Goal: Task Accomplishment & Management: Manage account settings

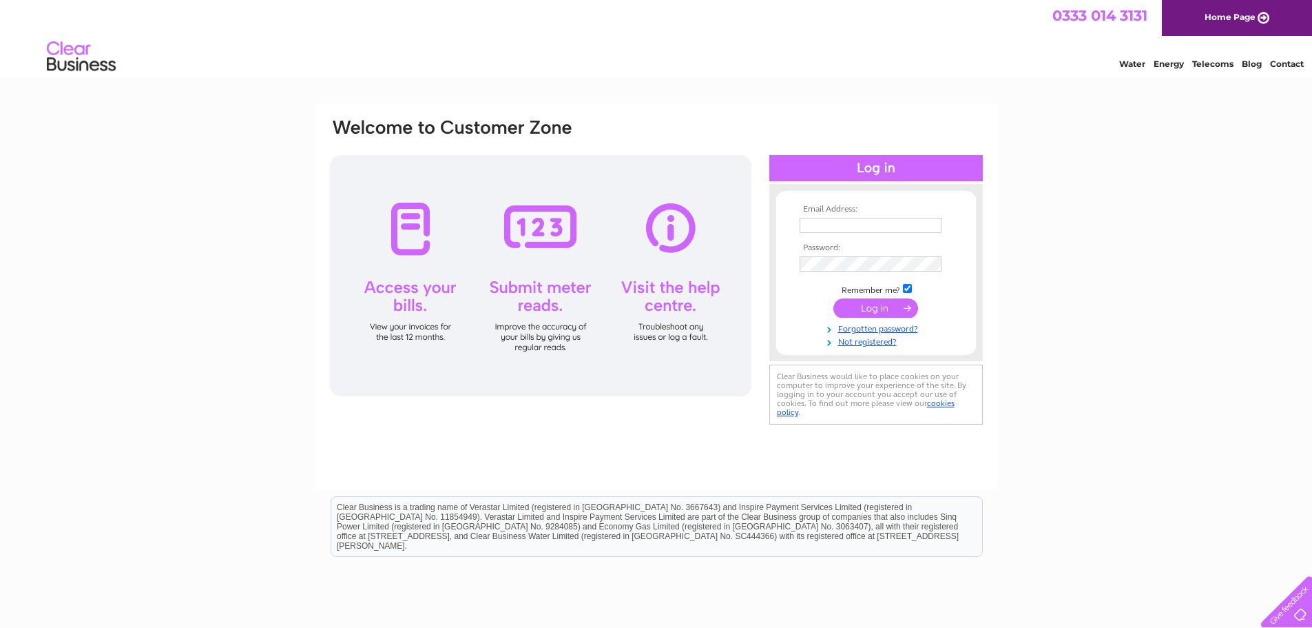
type input "[PERSON_NAME][EMAIL_ADDRESS][DOMAIN_NAME]"
click at [874, 304] on input "submit" at bounding box center [876, 307] width 85 height 19
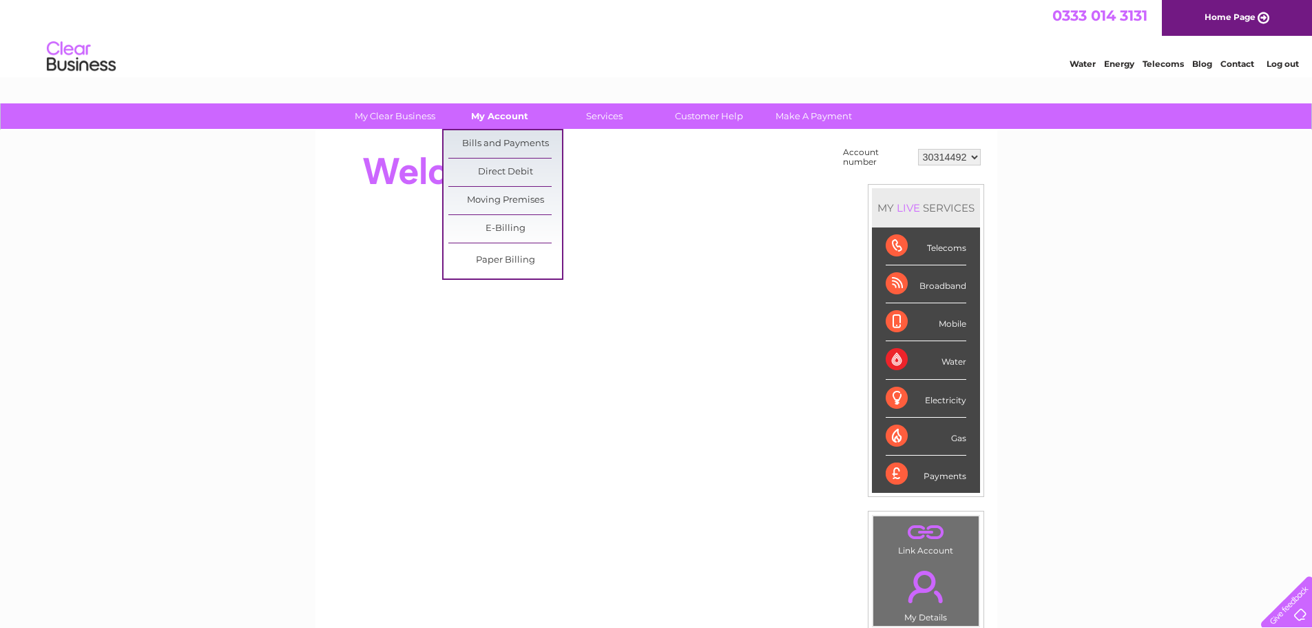
click at [508, 121] on link "My Account" at bounding box center [500, 115] width 114 height 25
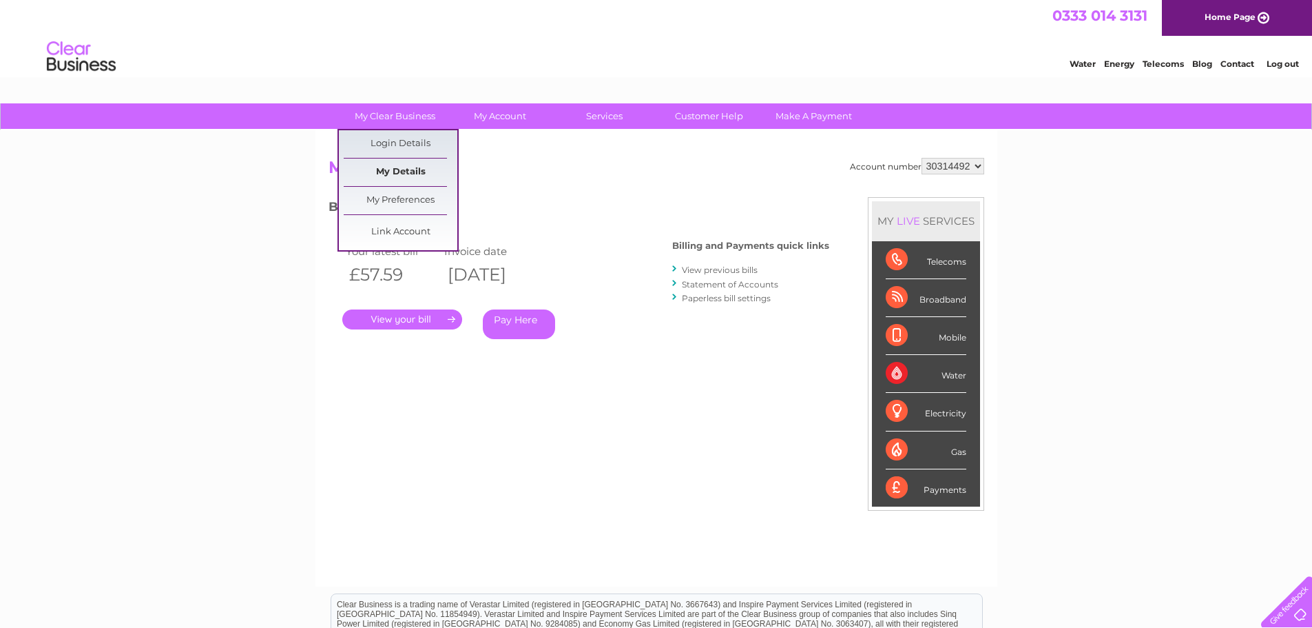
click at [406, 171] on link "My Details" at bounding box center [401, 172] width 114 height 28
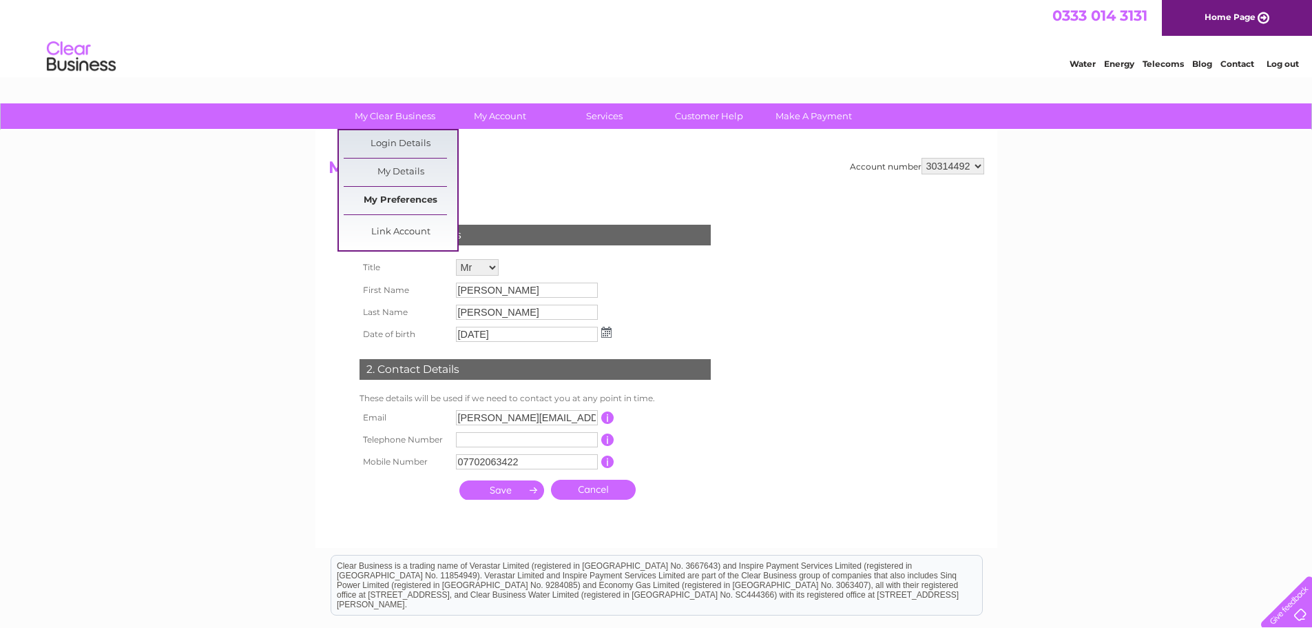
click at [404, 198] on link "My Preferences" at bounding box center [401, 201] width 114 height 28
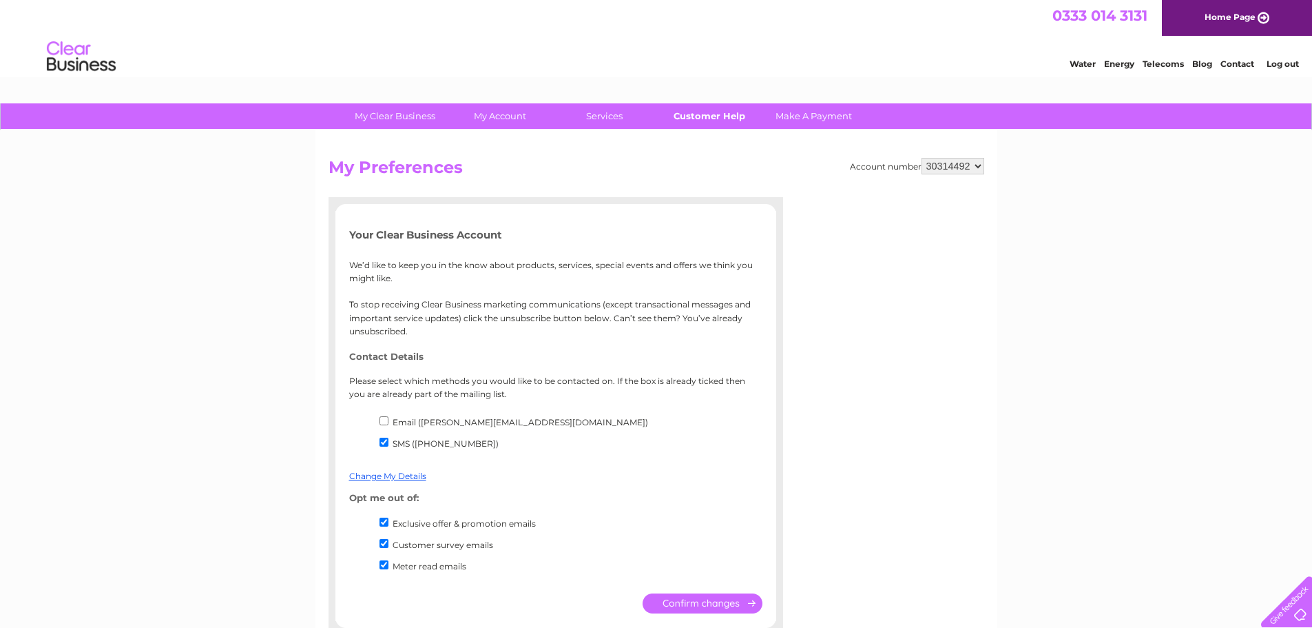
click at [715, 115] on link "Customer Help" at bounding box center [709, 115] width 114 height 25
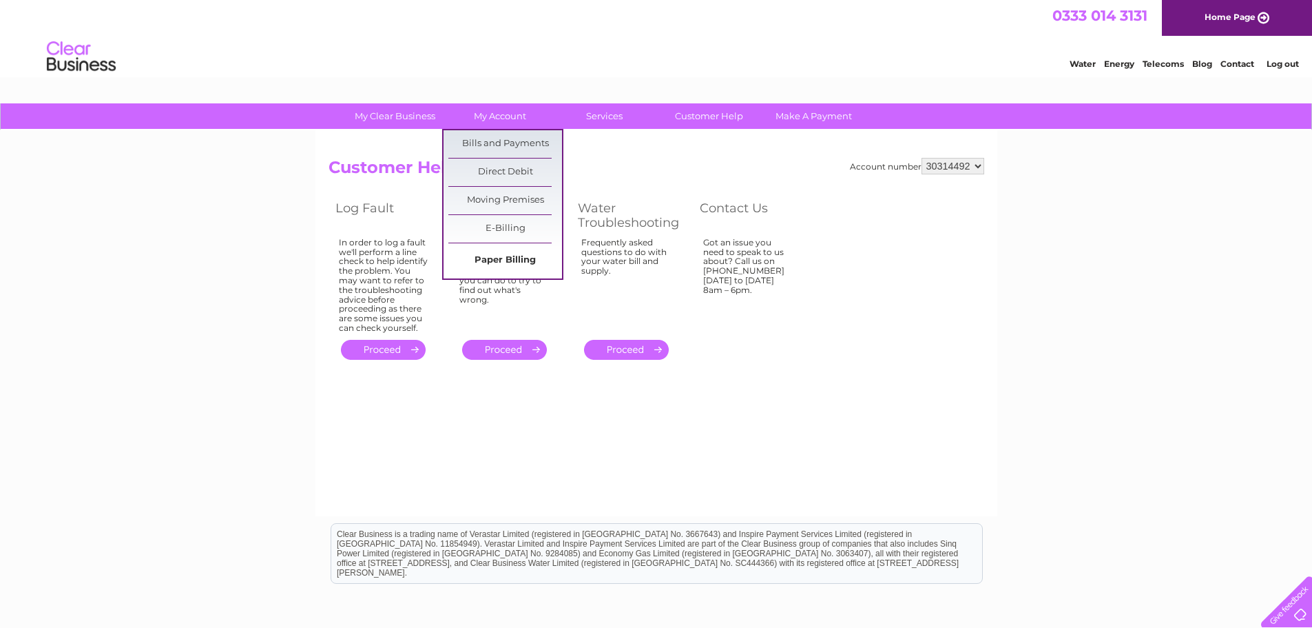
click at [513, 258] on link "Paper Billing" at bounding box center [505, 261] width 114 height 28
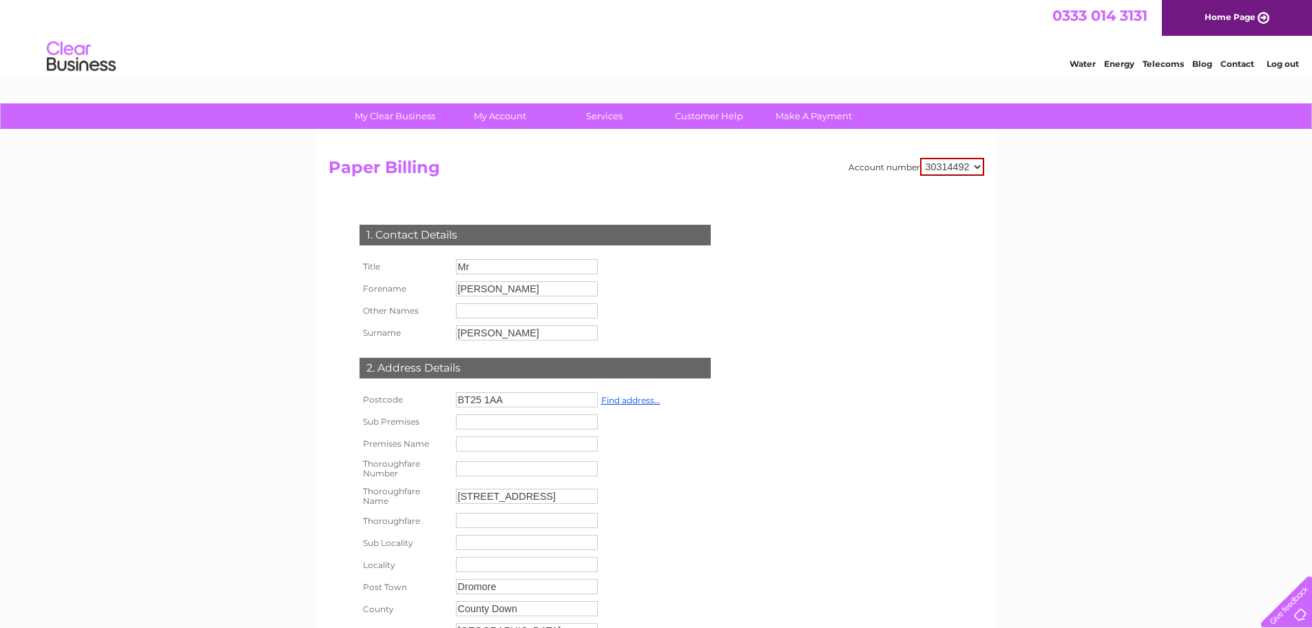
scroll to position [138, 0]
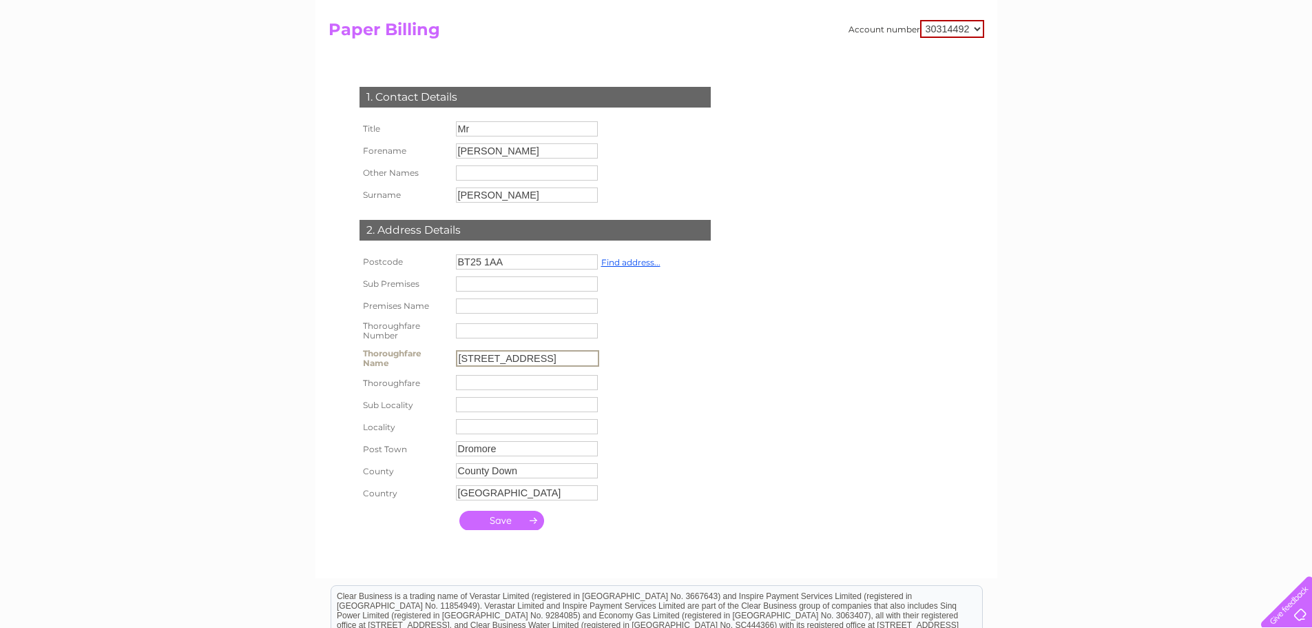
drag, startPoint x: 555, startPoint y: 364, endPoint x: 433, endPoint y: 368, distance: 122.0
click at [433, 368] on tr "Thoroughfare Name [DEMOGRAPHIC_DATA][STREET_ADDRESS]" at bounding box center [510, 358] width 308 height 28
type input "4 Otterwood"
click at [630, 260] on link "Find address..." at bounding box center [630, 262] width 59 height 10
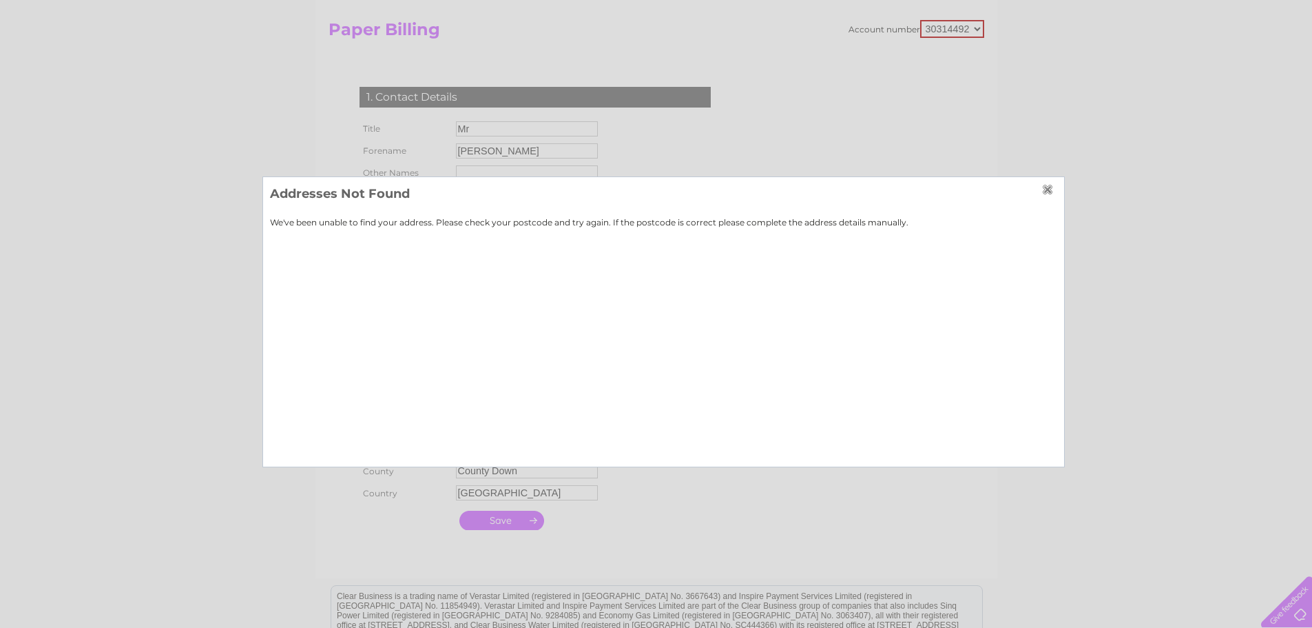
click at [1053, 187] on input "button" at bounding box center [1049, 189] width 15 height 11
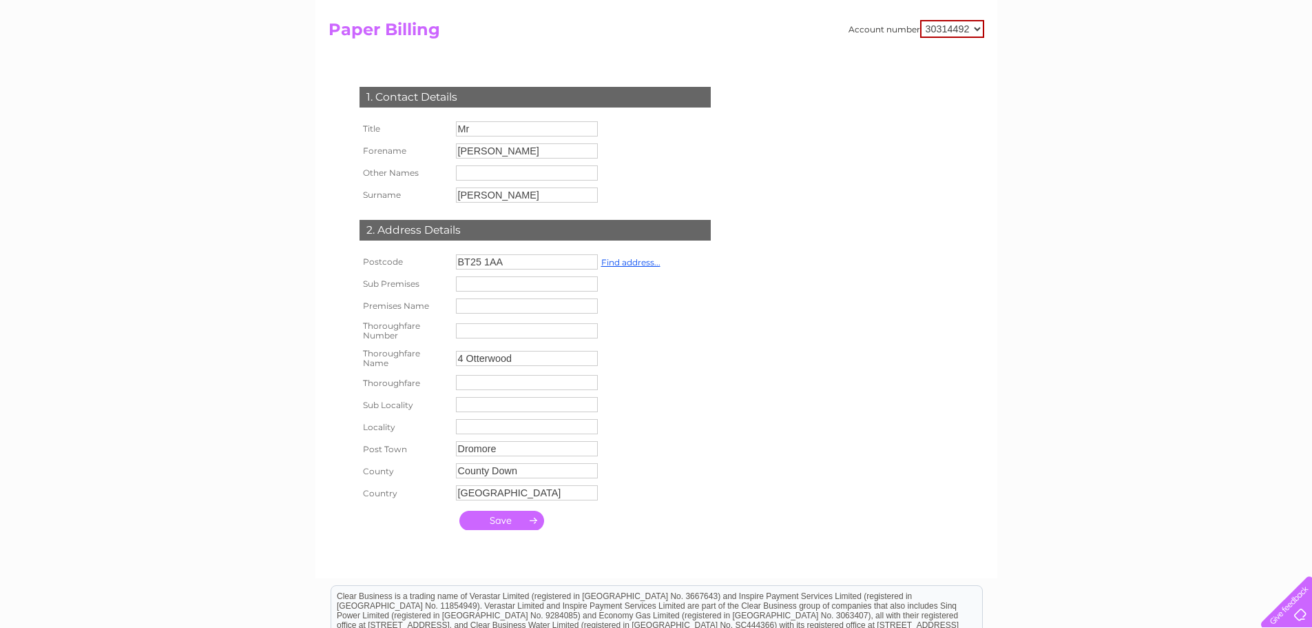
click at [511, 260] on input "BT25 1AA" at bounding box center [527, 261] width 142 height 15
type input "BT25 1LW"
type input "4"
type input "BT25 1LW"
click at [621, 265] on link "Find address..." at bounding box center [632, 263] width 59 height 10
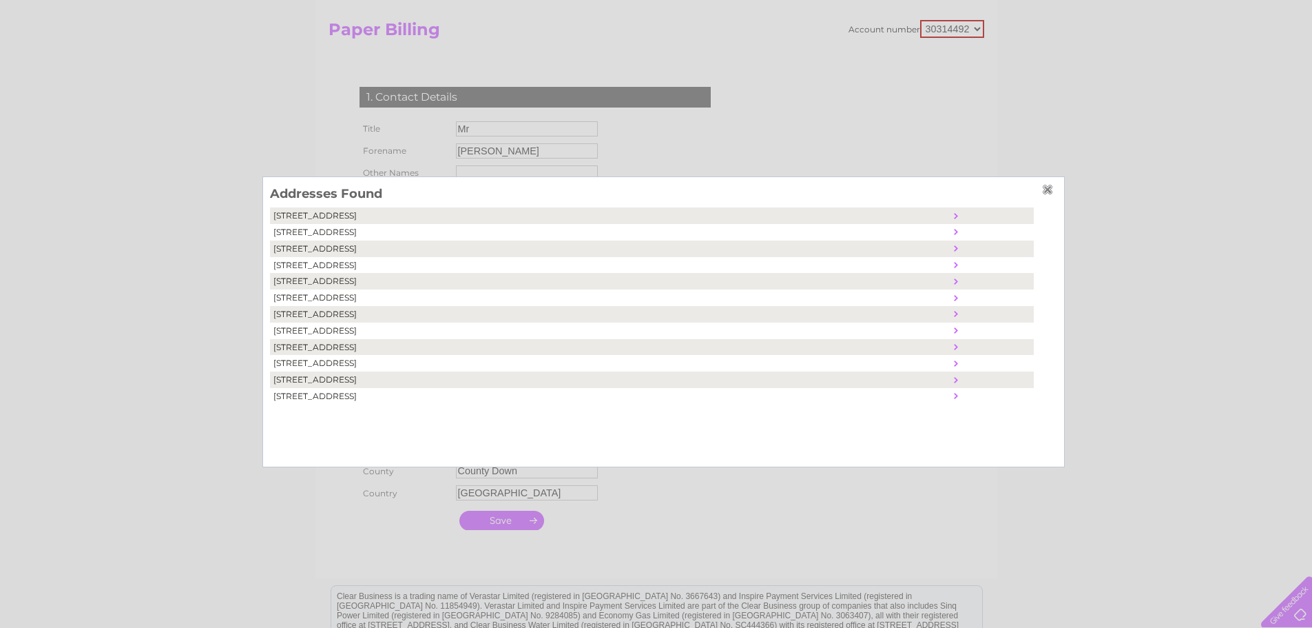
click at [331, 282] on td "[STREET_ADDRESS]" at bounding box center [610, 281] width 681 height 17
type input "Otter Wood"
type input "[GEOGRAPHIC_DATA]"
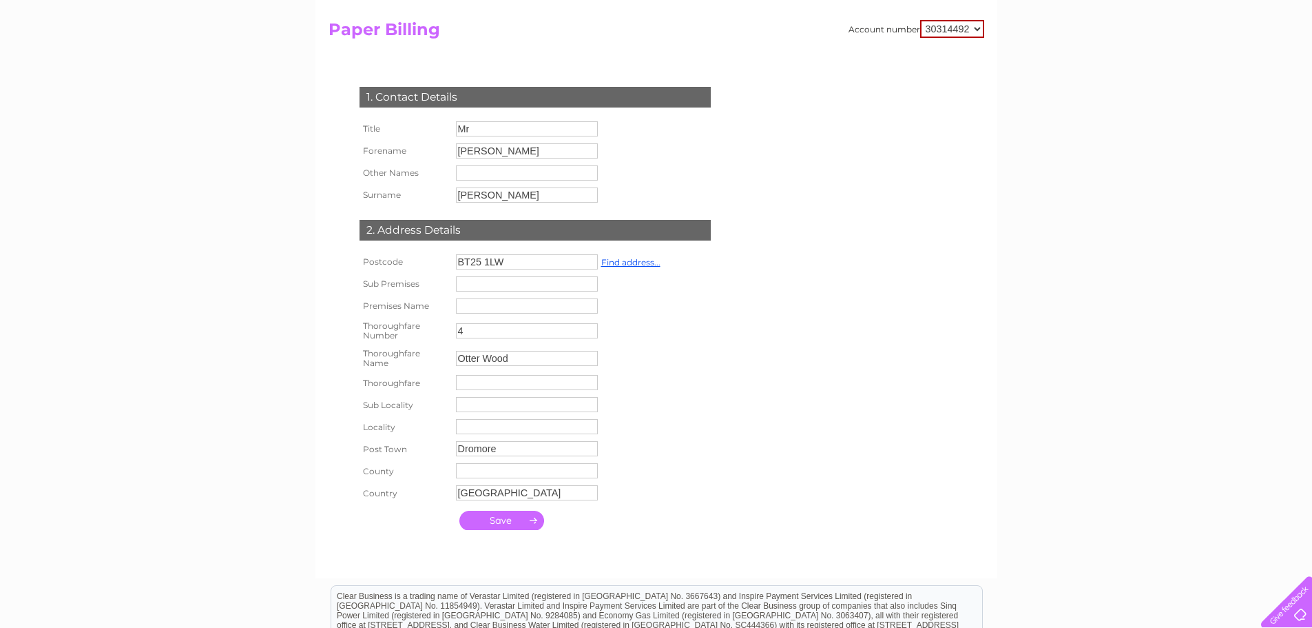
click at [495, 470] on input "text" at bounding box center [527, 470] width 142 height 15
type input "Co Down"
click at [499, 522] on input "submit" at bounding box center [502, 521] width 85 height 19
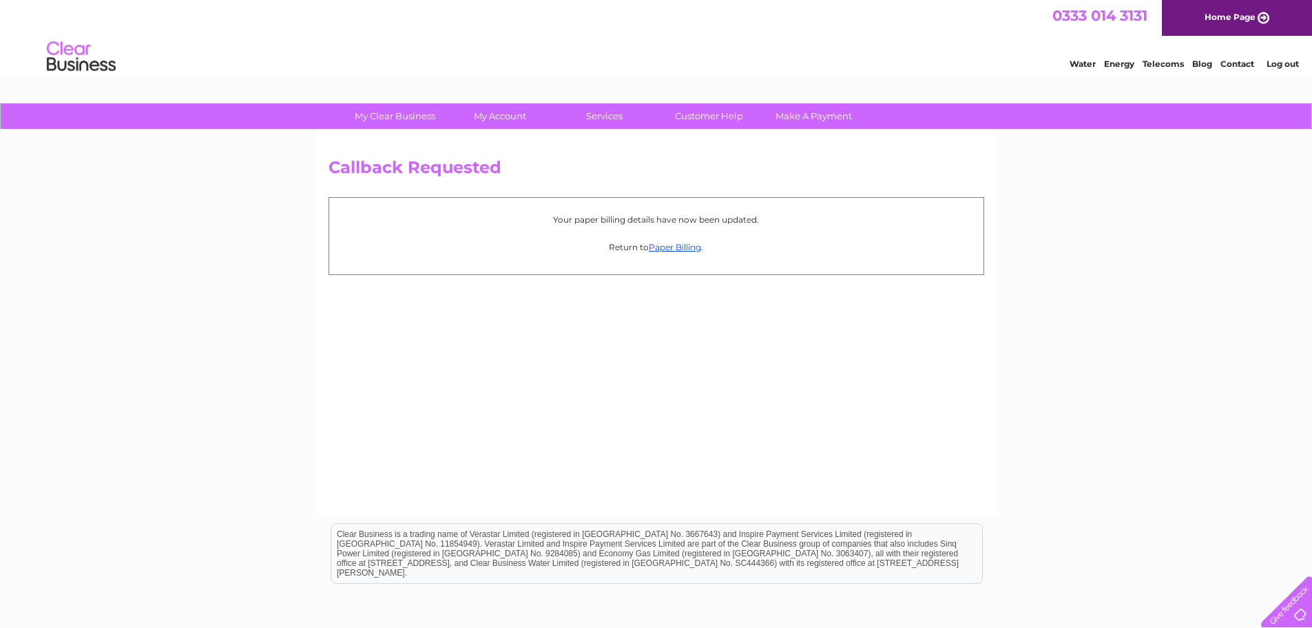
click at [1290, 63] on link "Log out" at bounding box center [1283, 64] width 32 height 10
